Goal: Task Accomplishment & Management: Manage account settings

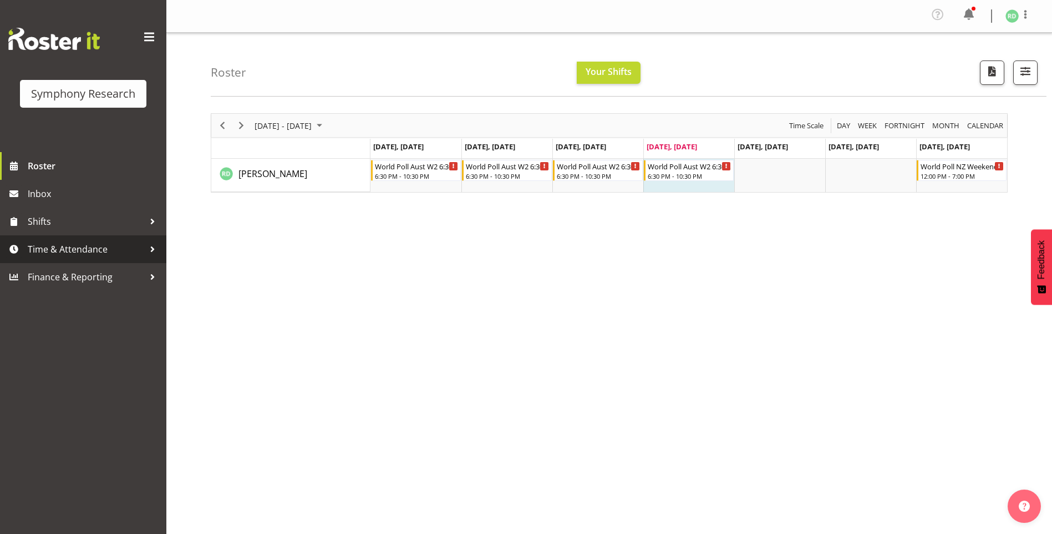
click at [72, 252] on span "Time & Attendance" at bounding box center [86, 249] width 116 height 17
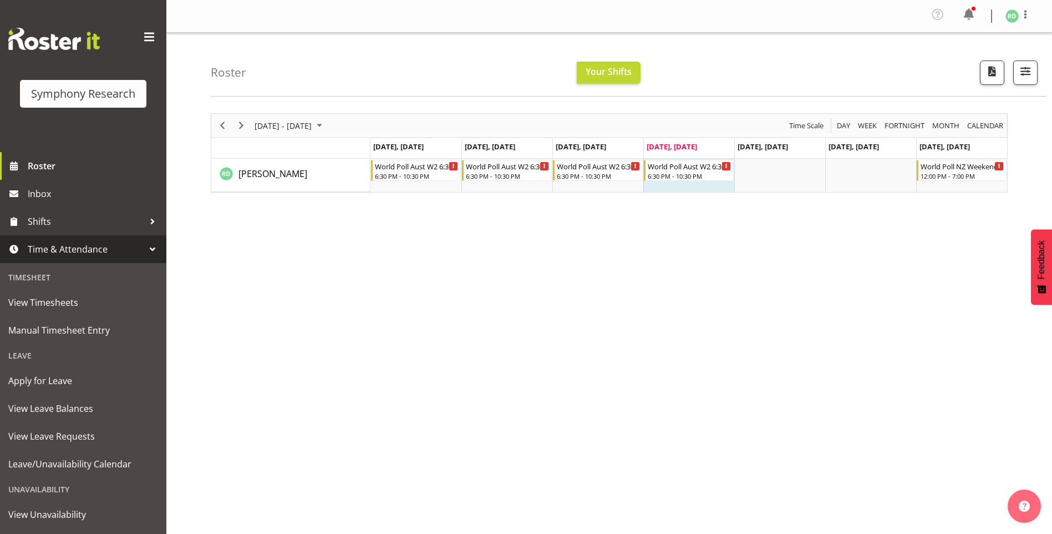
click at [54, 494] on div "Unavailability" at bounding box center [83, 489] width 161 height 23
click at [53, 489] on div "Unavailability" at bounding box center [83, 489] width 161 height 23
click at [59, 471] on span "Leave/Unavailability Calendar" at bounding box center [83, 463] width 150 height 17
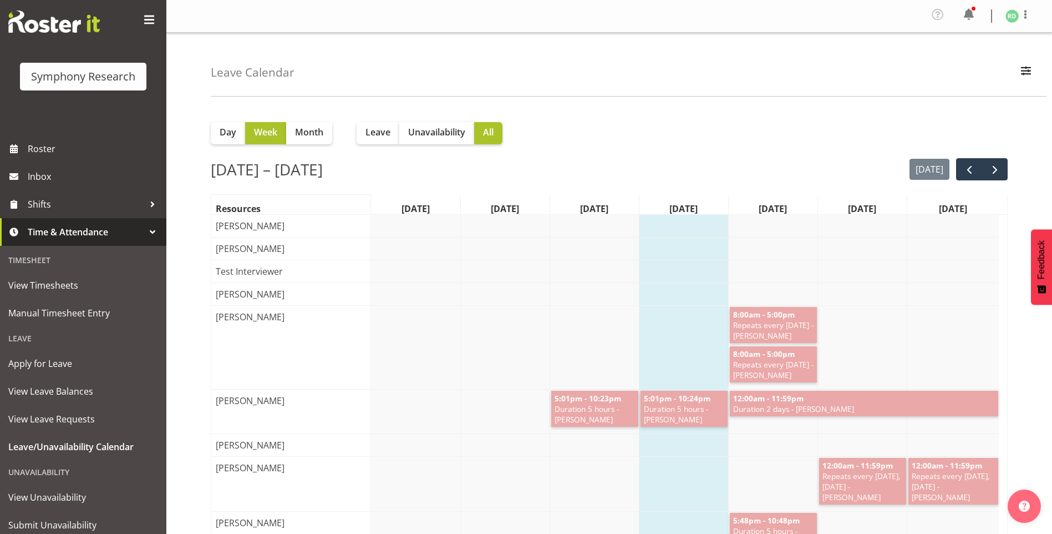
scroll to position [53, 0]
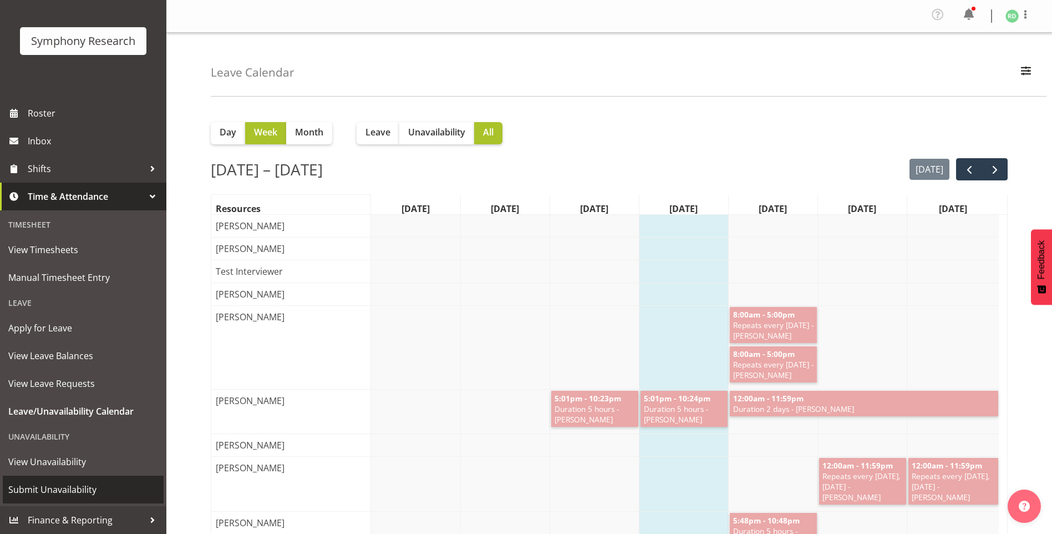
click at [57, 498] on link "Submit Unavailability" at bounding box center [83, 489] width 161 height 28
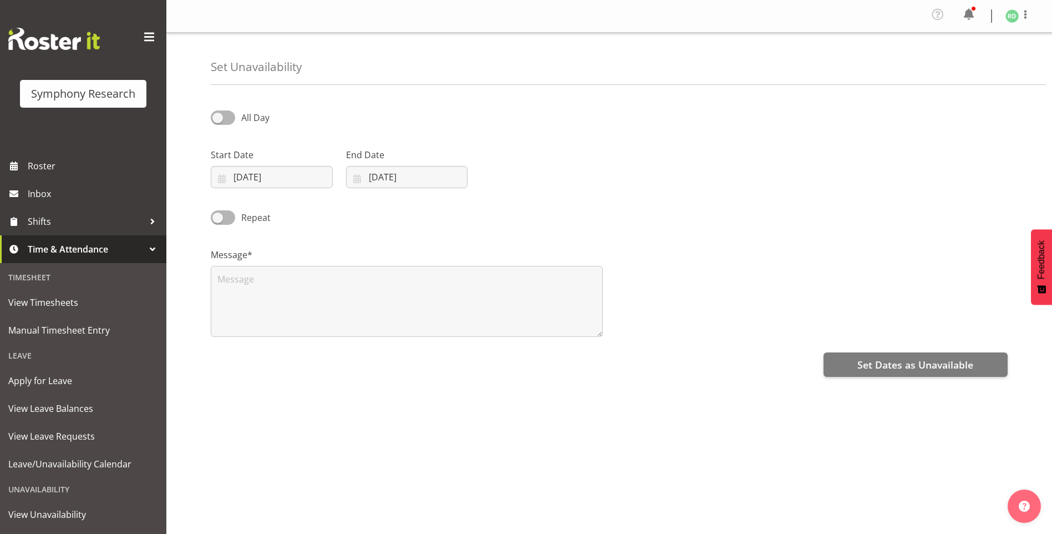
select select "7"
select select "2025"
click at [217, 182] on input "28/08/2025" at bounding box center [272, 177] width 122 height 22
click at [369, 205] on span at bounding box center [366, 208] width 11 height 13
select select "8"
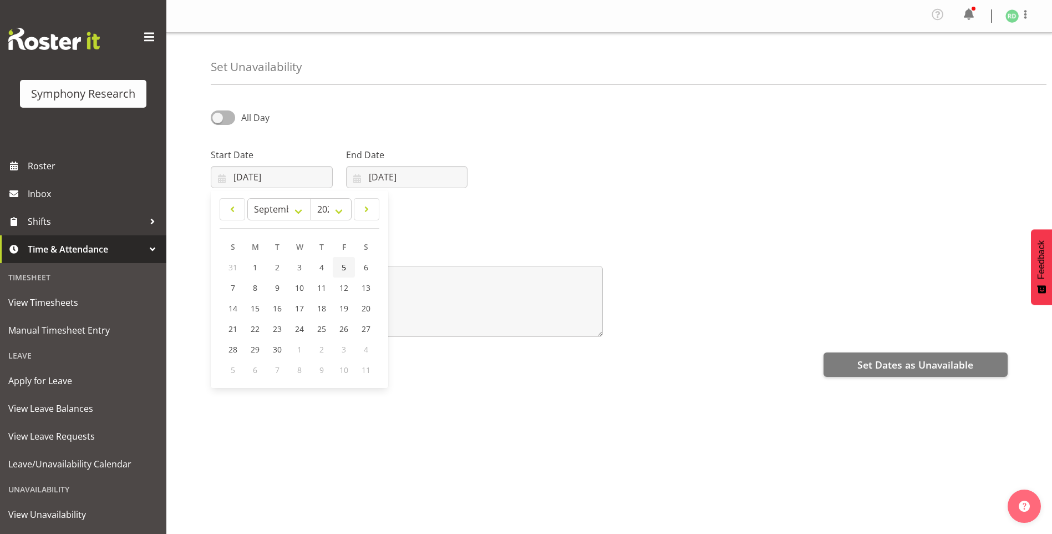
click at [342, 268] on span "5" at bounding box center [344, 267] width 4 height 11
type input "05/09/2025"
click at [360, 182] on input "28/08/2025" at bounding box center [407, 177] width 122 height 22
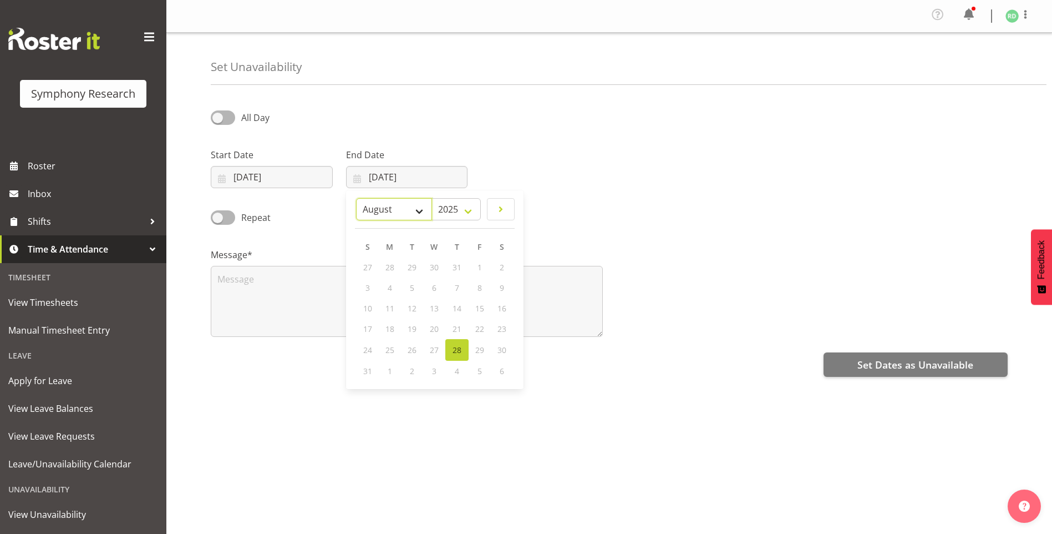
click at [421, 211] on select "January February March April May June July August September October November De…" at bounding box center [394, 209] width 76 height 22
select select "8"
click at [356, 198] on select "January February March April May June July August September October November De…" at bounding box center [394, 209] width 76 height 22
click at [506, 272] on link "6" at bounding box center [501, 267] width 22 height 21
type input "06/09/2025"
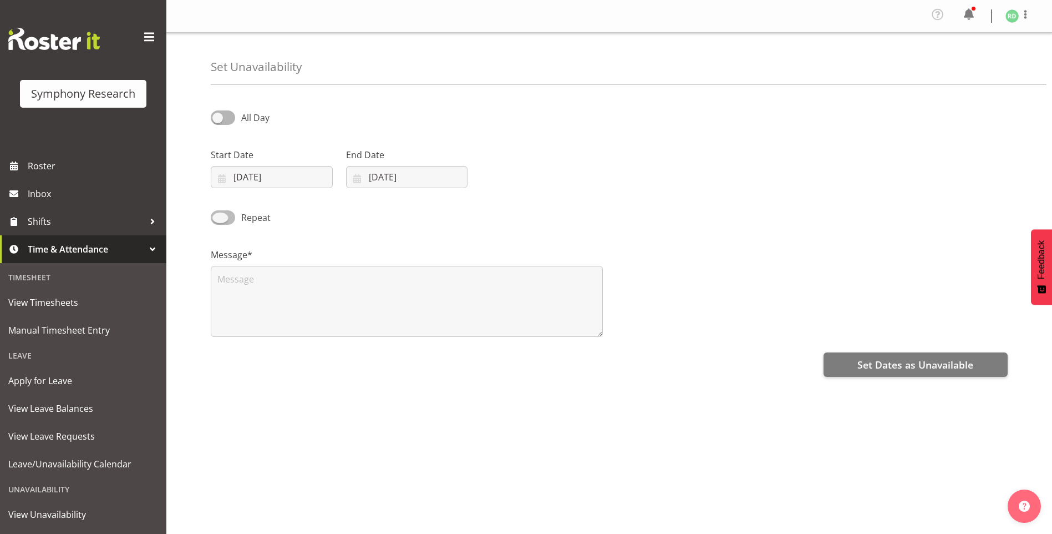
click at [225, 219] on span at bounding box center [223, 217] width 24 height 14
click at [218, 219] on input "Repeat" at bounding box center [214, 217] width 7 height 7
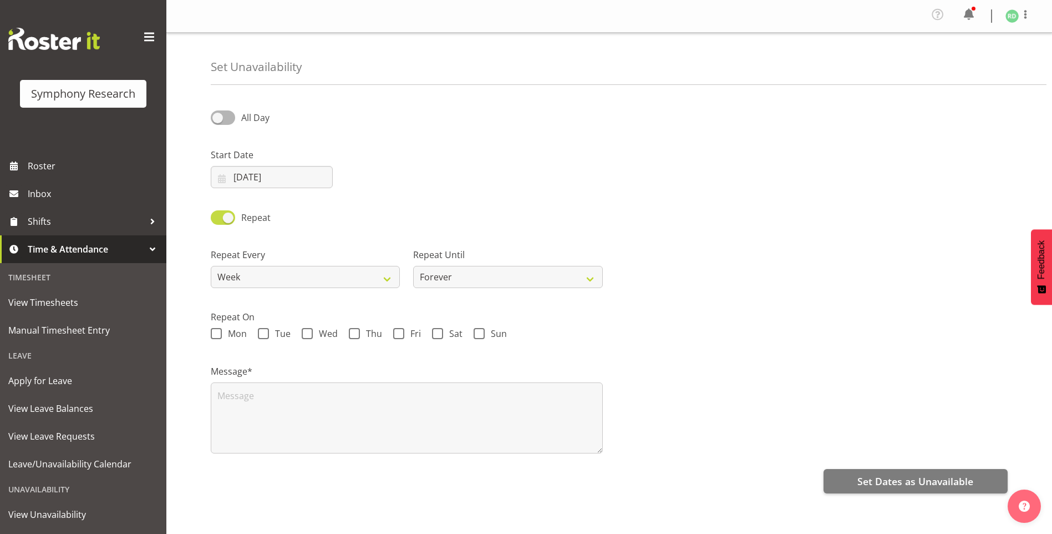
click at [224, 215] on span at bounding box center [223, 217] width 24 height 14
click at [218, 215] on input "Repeat" at bounding box center [214, 217] width 7 height 7
checkbox input "false"
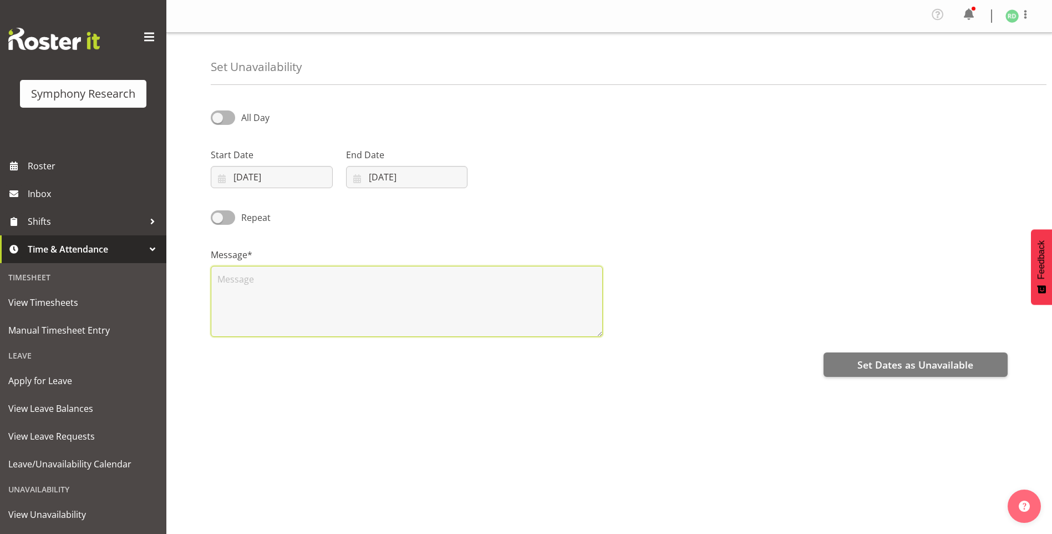
click at [237, 292] on textarea at bounding box center [407, 301] width 392 height 71
type textarea "unavailable"
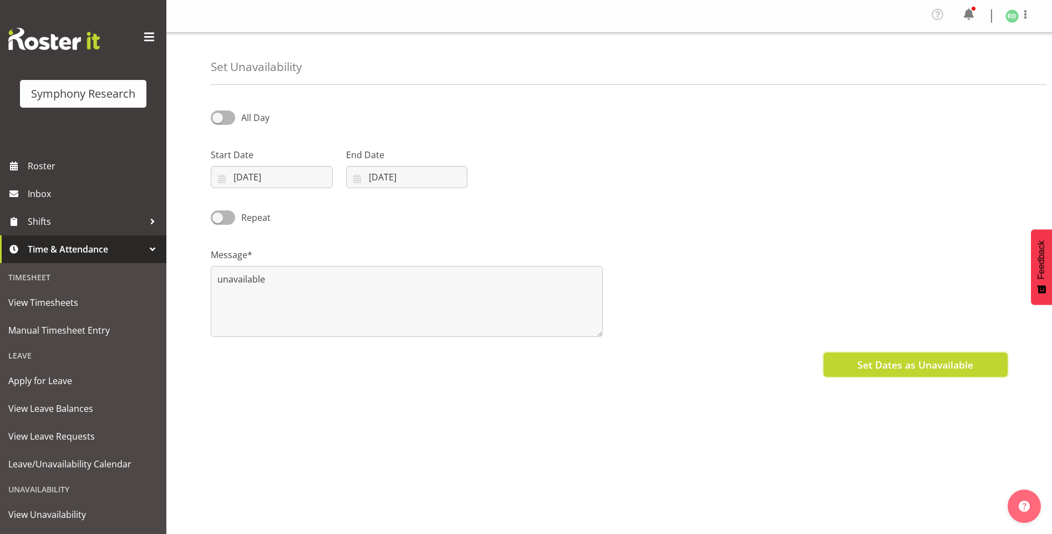
click at [846, 361] on button "Set Dates as Unavailable" at bounding box center [916, 364] width 184 height 24
